Goal: Task Accomplishment & Management: Use online tool/utility

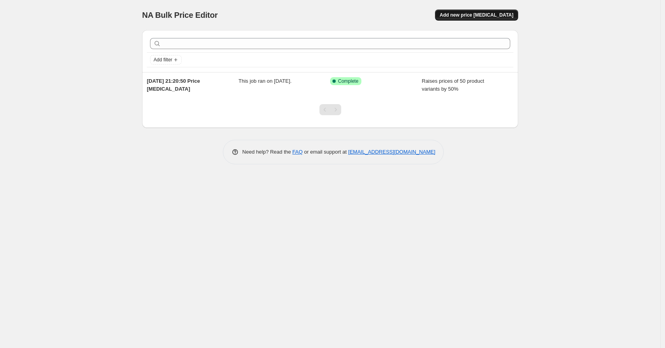
click at [480, 10] on button "Add new price [MEDICAL_DATA]" at bounding box center [476, 15] width 83 height 11
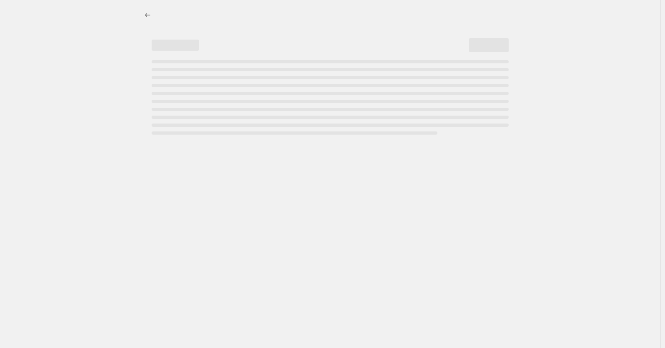
select select "percentage"
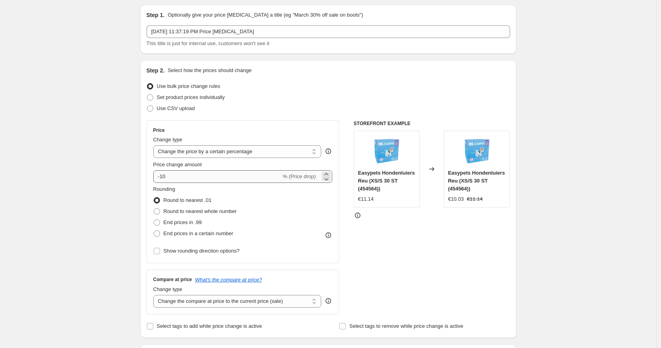
scroll to position [27, 0]
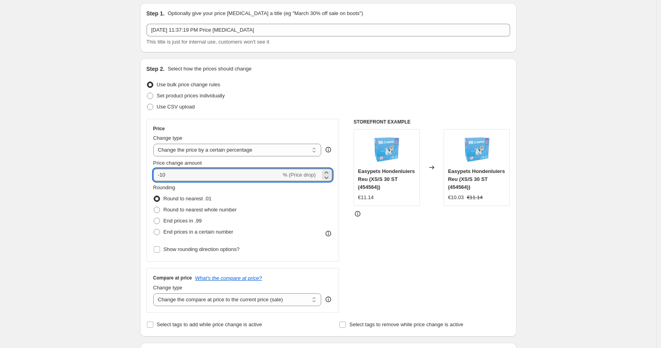
drag, startPoint x: 203, startPoint y: 175, endPoint x: 114, endPoint y: 173, distance: 88.3
type input "50"
click at [194, 221] on span "End prices in .99" at bounding box center [183, 221] width 38 height 6
click at [154, 218] on input "End prices in .99" at bounding box center [154, 218] width 0 height 0
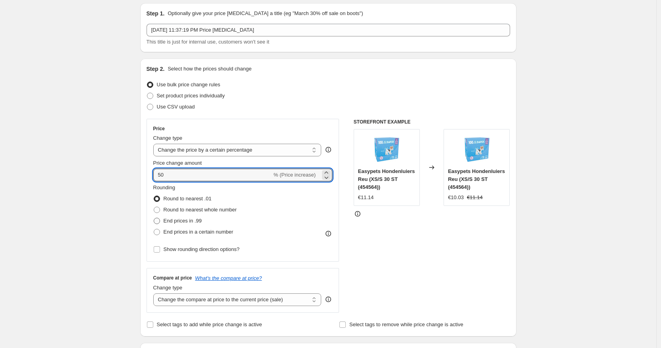
radio input "true"
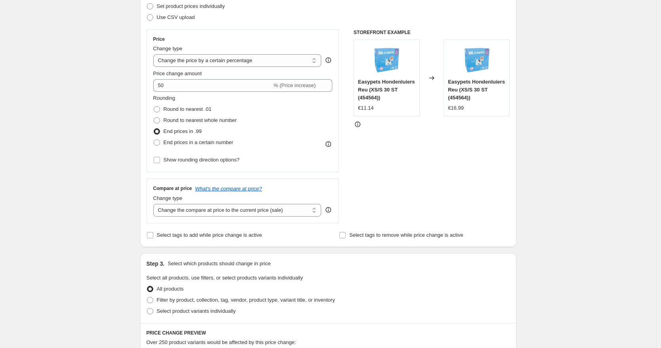
scroll to position [128, 0]
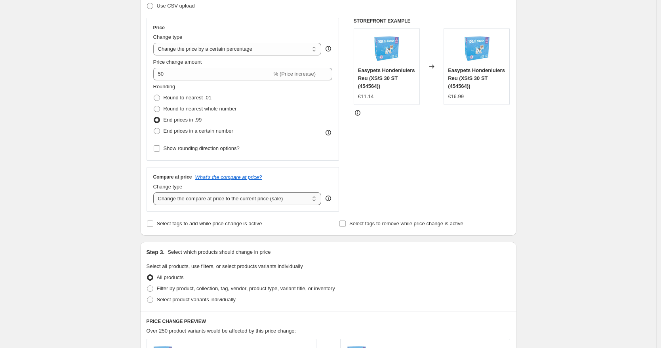
click at [261, 198] on select "Change the compare at price to the current price (sale) Change the compare at p…" at bounding box center [237, 198] width 168 height 13
select select "remove"
click at [155, 192] on select "Change the compare at price to the current price (sale) Change the compare at p…" at bounding box center [237, 198] width 168 height 13
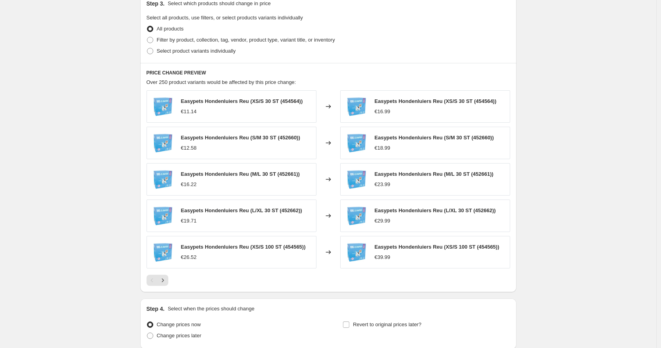
scroll to position [446, 0]
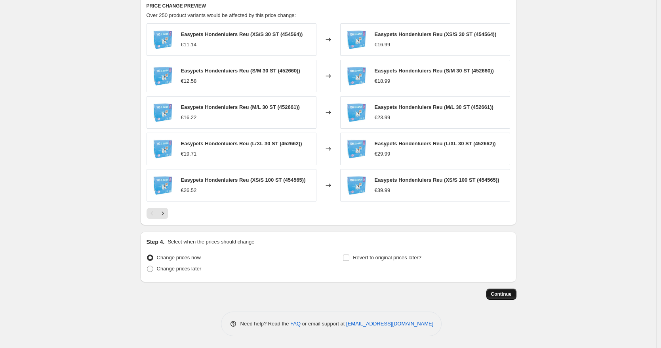
click at [508, 292] on span "Continue" at bounding box center [501, 294] width 21 height 6
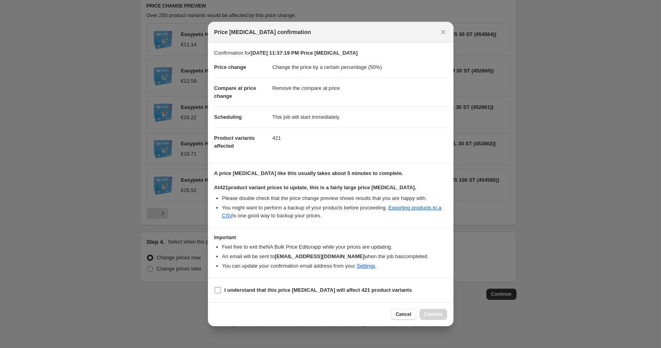
click at [253, 286] on label "I understand that this price [MEDICAL_DATA] will affect 421 product variants" at bounding box center [313, 290] width 198 height 11
click at [221, 287] on input "I understand that this price [MEDICAL_DATA] will affect 421 product variants" at bounding box center [218, 290] width 6 height 6
checkbox input "true"
click at [434, 314] on span "Confirm" at bounding box center [433, 314] width 18 height 6
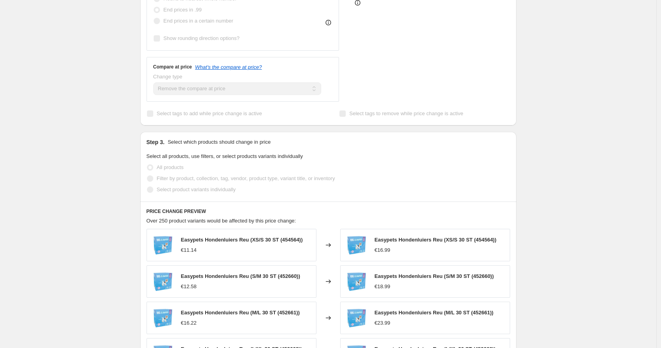
scroll to position [277, 0]
